Goal: Task Accomplishment & Management: Complete application form

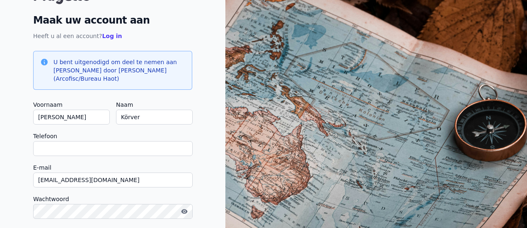
scroll to position [51, 0]
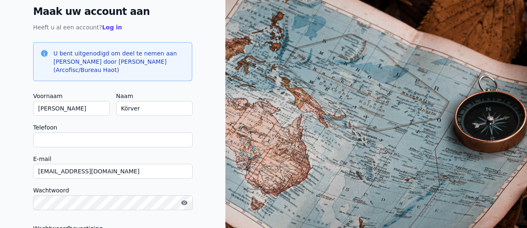
click at [68, 139] on input "Telefoon" at bounding box center [113, 140] width 160 height 15
type input "[PHONE_NUMBER]"
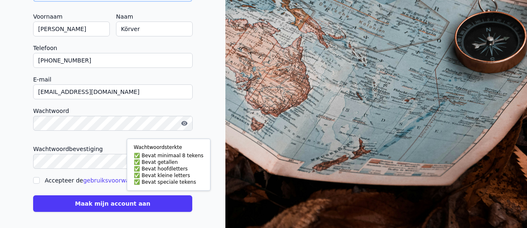
scroll to position [134, 0]
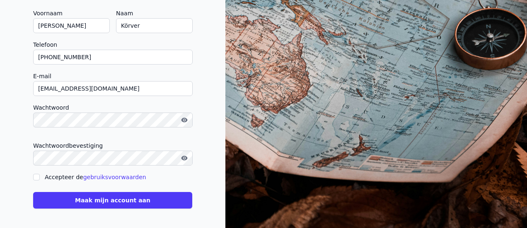
click at [40, 177] on input "Accepteer de gebruiksvoorwaarden" at bounding box center [36, 177] width 7 height 7
checkbox input "true"
click at [95, 199] on font "Maak mijn account aan" at bounding box center [112, 200] width 75 height 7
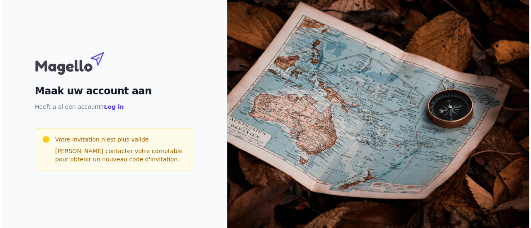
scroll to position [0, 0]
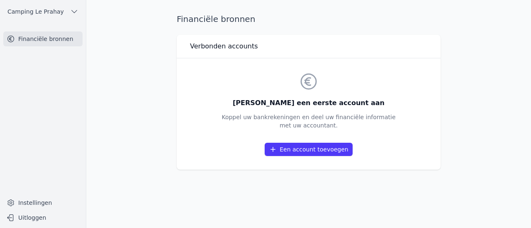
click at [320, 151] on font "Een account toevoegen" at bounding box center [314, 149] width 69 height 7
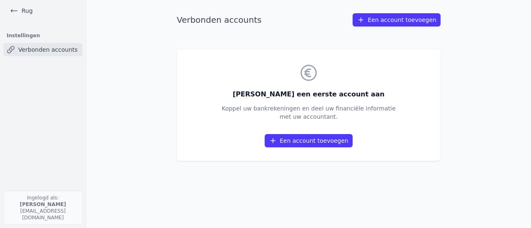
click at [389, 21] on font "Een account toevoegen" at bounding box center [401, 20] width 69 height 7
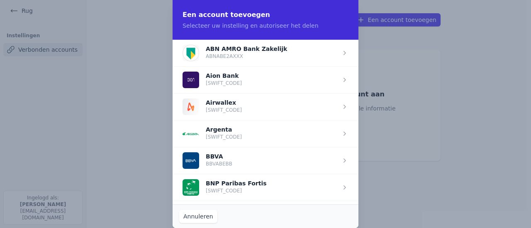
click at [202, 217] on font "Annuleren" at bounding box center [198, 217] width 30 height 7
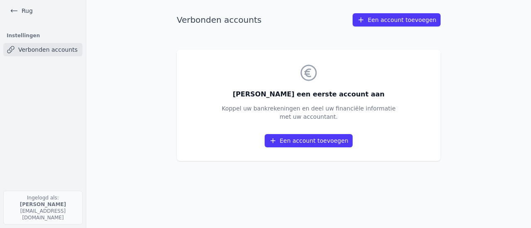
click at [17, 7] on icon at bounding box center [14, 11] width 8 height 8
